Goal: Task Accomplishment & Management: Complete application form

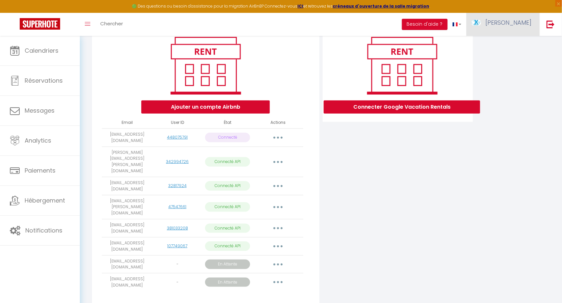
click at [521, 23] on span "[PERSON_NAME]" at bounding box center [509, 22] width 46 height 8
click at [510, 56] on link "Équipe" at bounding box center [513, 57] width 49 height 11
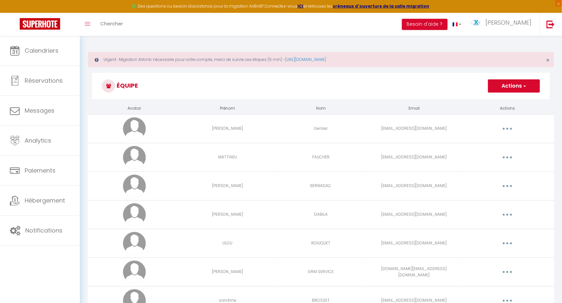
click at [512, 89] on button "Actions" at bounding box center [514, 85] width 52 height 13
click at [502, 100] on link "Ajouter un nouvel utilisateur" at bounding box center [501, 100] width 78 height 9
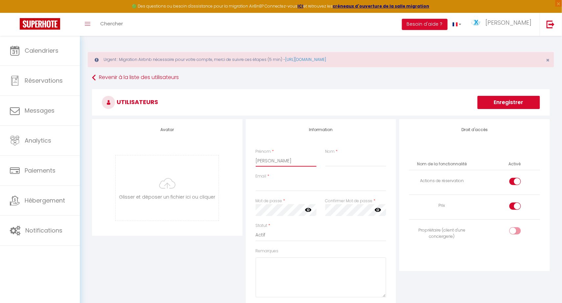
type input "[PERSON_NAME]"
type input "MONTFAUCON"
type input "[PERSON_NAME][EMAIL_ADDRESS][DOMAIN_NAME]"
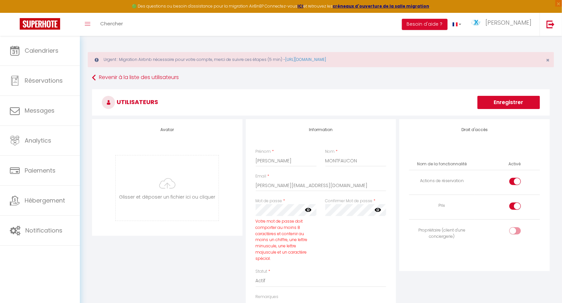
click at [312, 210] on icon at bounding box center [308, 209] width 7 height 7
click at [379, 208] on icon at bounding box center [378, 210] width 7 height 4
click at [516, 232] on input "checkbox" at bounding box center [521, 232] width 12 height 10
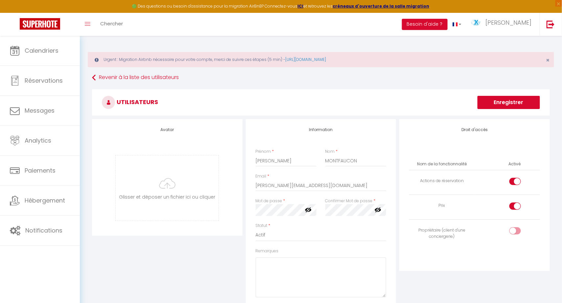
checkbox input "true"
click at [528, 275] on div "Droit d'accès Nom de la fonctionnalité Activé Actions de réservation Prix Propr…" at bounding box center [475, 232] width 154 height 227
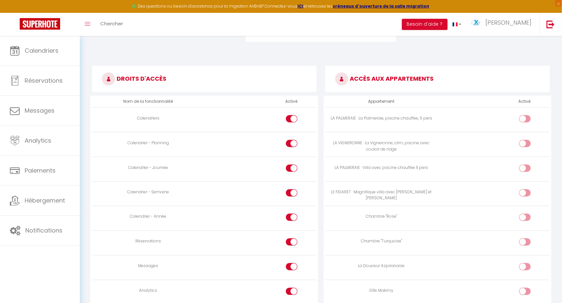
scroll to position [307, 0]
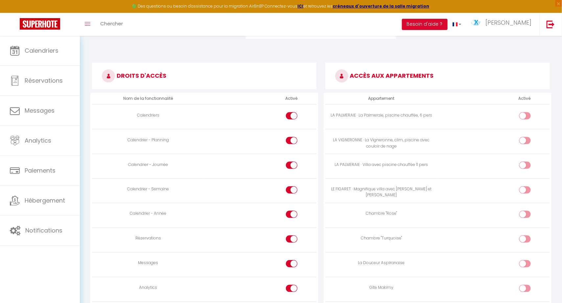
click at [527, 117] on input "checkbox" at bounding box center [531, 117] width 12 height 10
checkbox input "true"
click at [523, 135] on td at bounding box center [494, 141] width 112 height 25
click at [523, 139] on div at bounding box center [526, 140] width 12 height 7
click at [525, 139] on input "checkbox" at bounding box center [531, 142] width 12 height 10
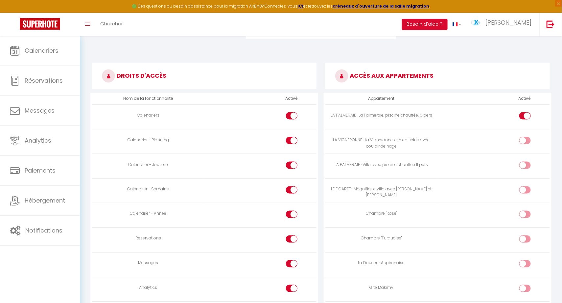
checkbox input "true"
click at [522, 163] on div at bounding box center [526, 164] width 12 height 7
click at [525, 163] on input "checkbox" at bounding box center [531, 166] width 12 height 10
checkbox input "true"
click at [522, 190] on div at bounding box center [526, 189] width 12 height 7
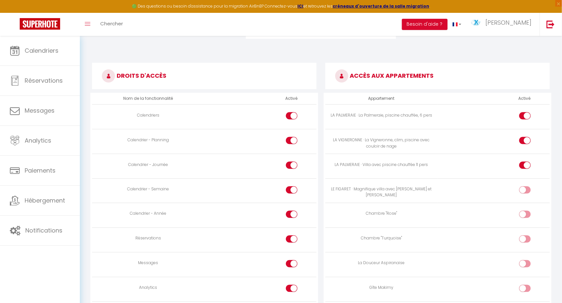
click at [525, 190] on input "checkbox" at bounding box center [531, 191] width 12 height 10
checkbox input "true"
click at [523, 214] on div at bounding box center [526, 213] width 12 height 7
click at [525, 214] on input "checkbox" at bounding box center [531, 215] width 12 height 10
checkbox input "true"
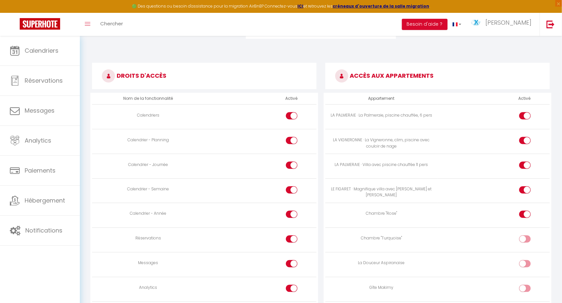
click at [523, 239] on div at bounding box center [526, 238] width 12 height 7
click at [525, 239] on input "checkbox" at bounding box center [531, 240] width 12 height 10
checkbox input "true"
click at [523, 262] on div at bounding box center [526, 263] width 12 height 7
click at [525, 262] on input "checkbox" at bounding box center [531, 265] width 12 height 10
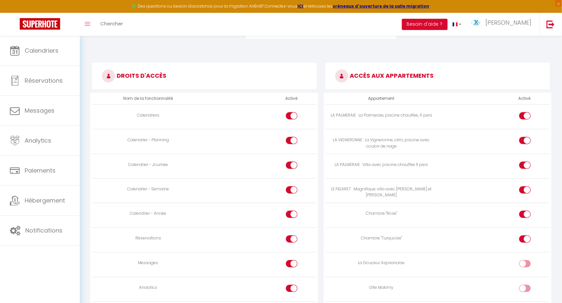
checkbox input "true"
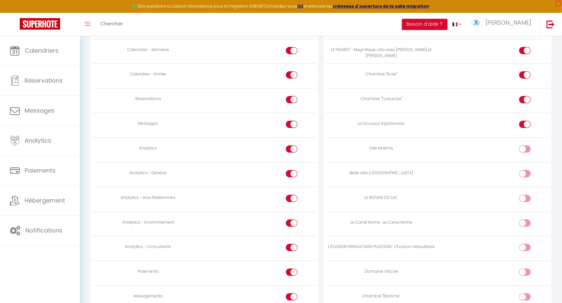
scroll to position [458, 0]
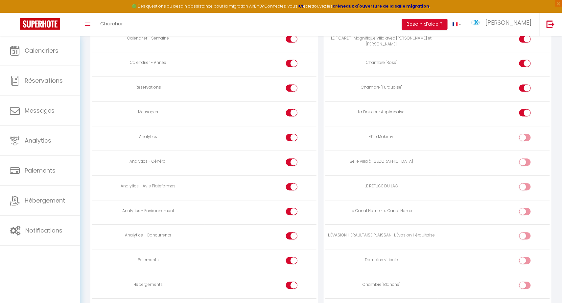
click at [526, 136] on input "checkbox" at bounding box center [531, 139] width 12 height 10
checkbox input "true"
click at [526, 161] on input "checkbox" at bounding box center [531, 164] width 12 height 10
checkbox input "true"
click at [522, 188] on div at bounding box center [526, 186] width 12 height 7
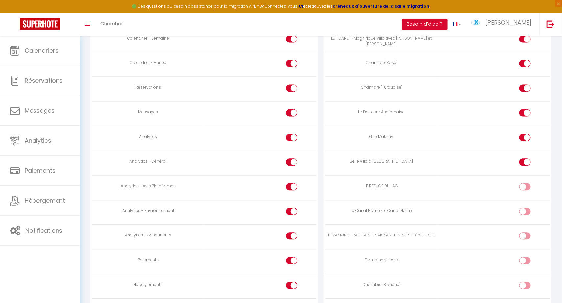
click at [525, 188] on input "checkbox" at bounding box center [531, 188] width 12 height 10
checkbox input "true"
click at [526, 211] on input "checkbox" at bounding box center [531, 213] width 12 height 10
checkbox input "true"
click at [525, 233] on div at bounding box center [526, 235] width 12 height 7
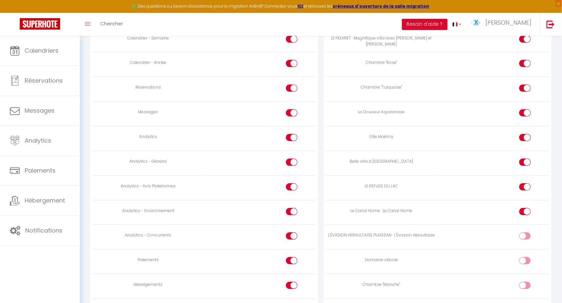
click at [525, 233] on input "checkbox" at bounding box center [531, 237] width 12 height 10
checkbox input "true"
click at [524, 258] on div at bounding box center [526, 260] width 12 height 7
click at [525, 258] on input "checkbox" at bounding box center [531, 262] width 12 height 10
checkbox input "true"
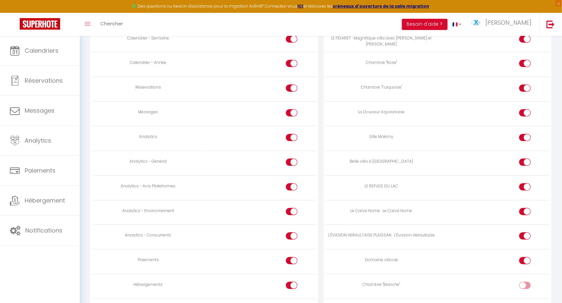
click at [522, 282] on div at bounding box center [526, 285] width 12 height 7
click at [525, 282] on input "checkbox" at bounding box center [531, 287] width 12 height 10
checkbox input "true"
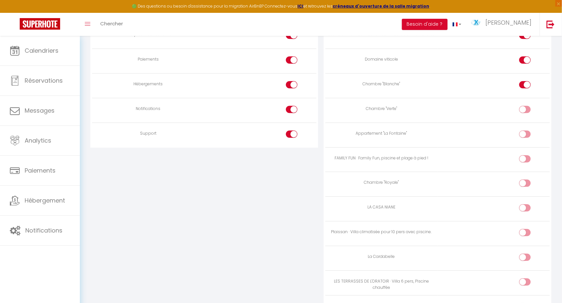
scroll to position [660, 0]
click at [526, 108] on input "checkbox" at bounding box center [531, 109] width 12 height 10
checkbox input "true"
click at [525, 129] on div at bounding box center [526, 131] width 12 height 7
click at [525, 129] on input "checkbox" at bounding box center [531, 133] width 12 height 10
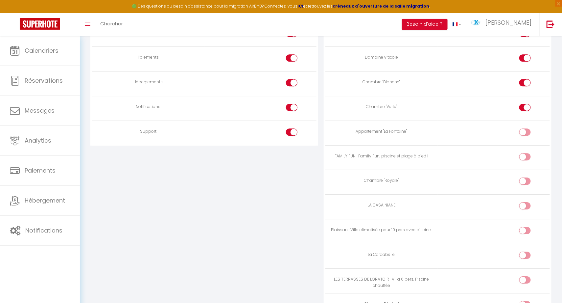
checkbox input "true"
click at [524, 156] on div at bounding box center [526, 156] width 12 height 7
click at [525, 156] on input "checkbox" at bounding box center [531, 158] width 12 height 10
checkbox input "true"
click at [525, 177] on div at bounding box center [526, 180] width 12 height 7
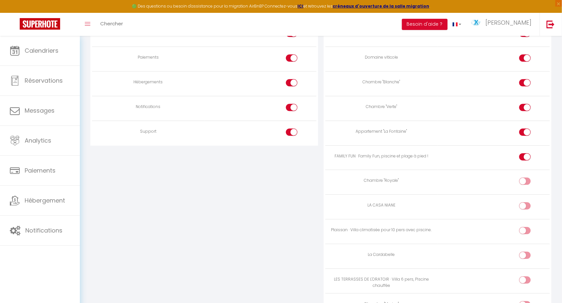
click at [525, 177] on input "checkbox" at bounding box center [531, 182] width 12 height 10
checkbox input "true"
click at [525, 202] on div at bounding box center [526, 205] width 12 height 7
click at [525, 202] on input "checkbox" at bounding box center [531, 207] width 12 height 10
checkbox input "true"
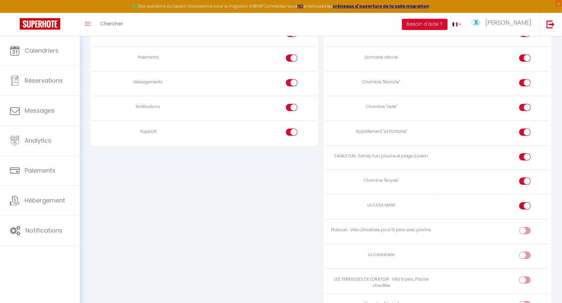
click at [526, 229] on input "checkbox" at bounding box center [531, 232] width 12 height 10
checkbox input "true"
click at [525, 253] on div at bounding box center [526, 254] width 12 height 7
click at [525, 253] on input "checkbox" at bounding box center [531, 256] width 12 height 10
checkbox input "true"
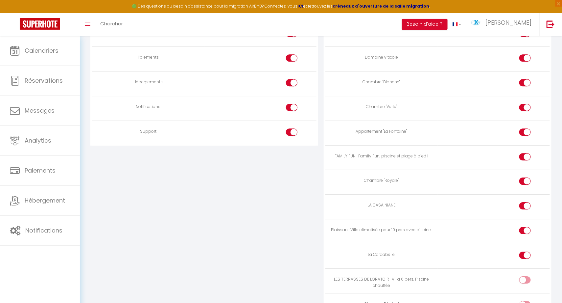
click at [525, 279] on input "checkbox" at bounding box center [531, 281] width 12 height 10
checkbox input "true"
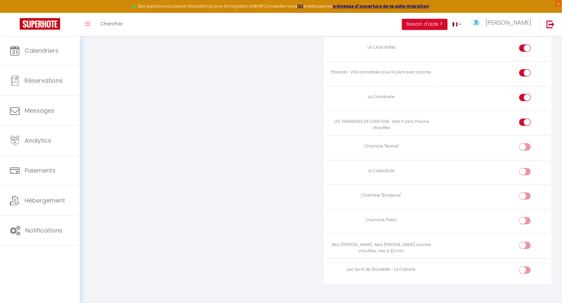
scroll to position [822, 0]
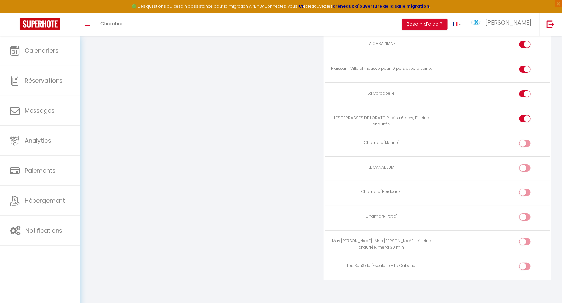
click at [527, 139] on input "checkbox" at bounding box center [531, 144] width 12 height 10
checkbox input "true"
click at [525, 164] on div at bounding box center [526, 167] width 12 height 7
click at [525, 164] on input "checkbox" at bounding box center [531, 169] width 12 height 10
checkbox input "true"
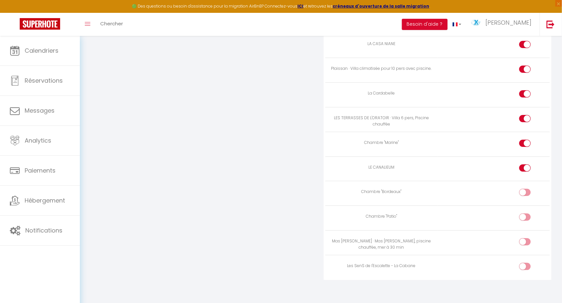
click at [524, 190] on div at bounding box center [526, 191] width 12 height 7
click at [525, 190] on input "checkbox" at bounding box center [531, 193] width 12 height 10
checkbox input "true"
click at [524, 218] on label at bounding box center [526, 218] width 12 height 10
click at [525, 218] on input "checkbox" at bounding box center [531, 218] width 12 height 10
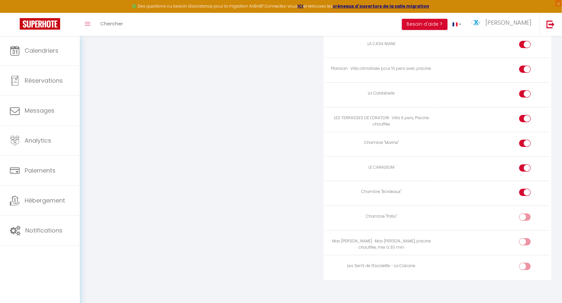
checkbox input "true"
click at [524, 238] on div at bounding box center [526, 241] width 12 height 7
click at [525, 238] on input "checkbox" at bounding box center [531, 243] width 12 height 10
checkbox input "true"
click at [527, 262] on input "checkbox" at bounding box center [531, 267] width 12 height 10
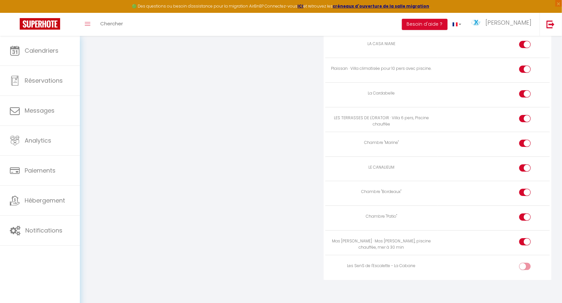
checkbox input "true"
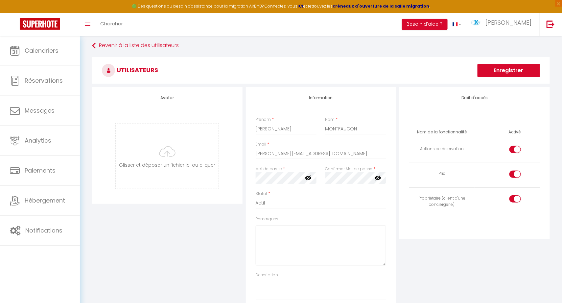
scroll to position [-2, 0]
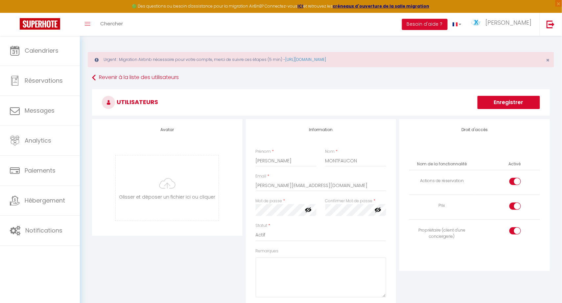
click at [521, 106] on button "Enregistrer" at bounding box center [509, 102] width 62 height 13
